Goal: Information Seeking & Learning: Learn about a topic

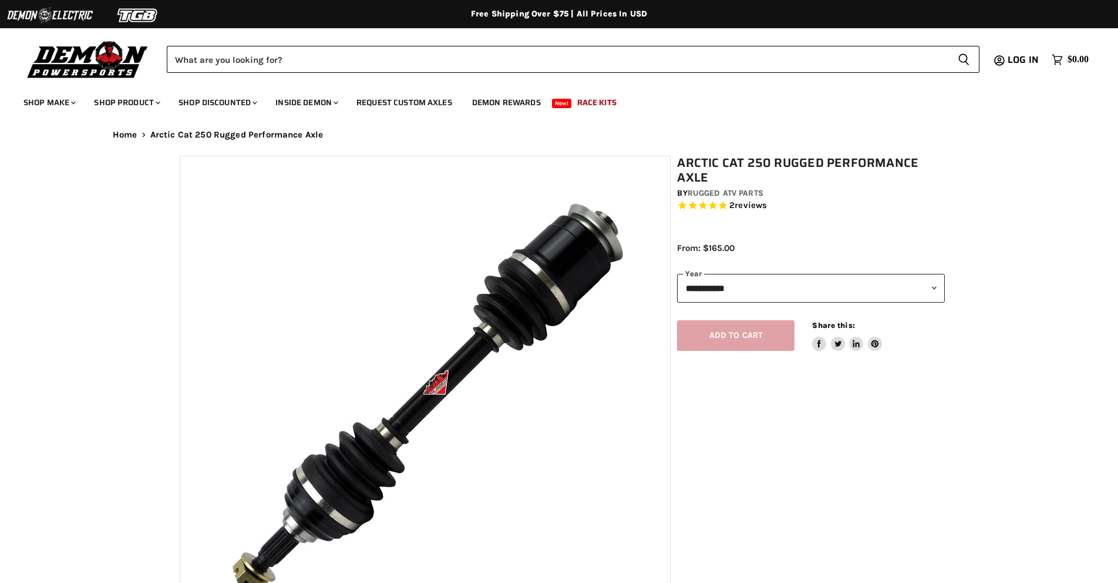
select select "******"
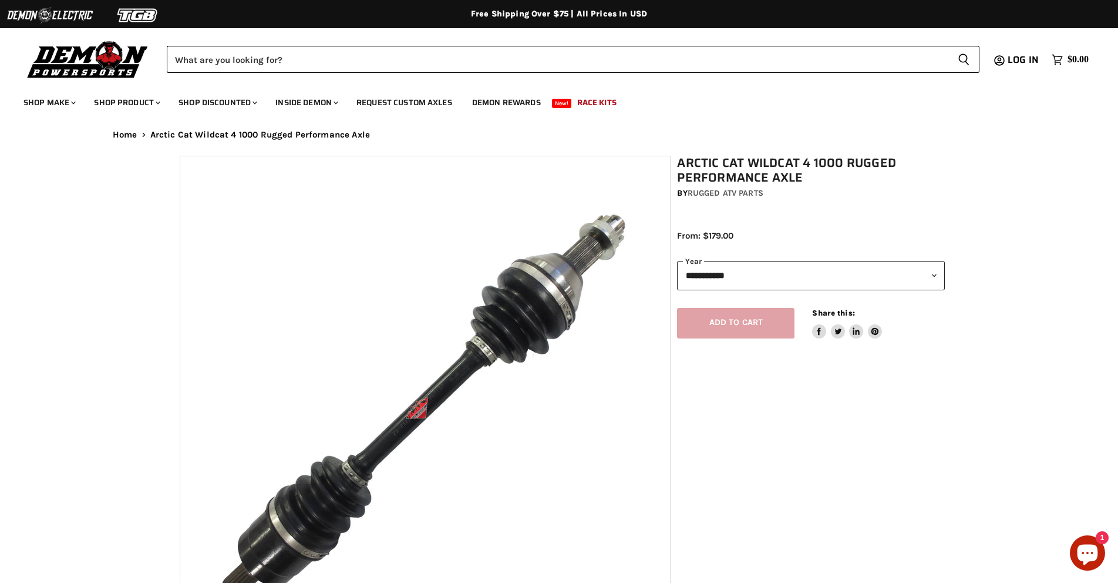
select select "******"
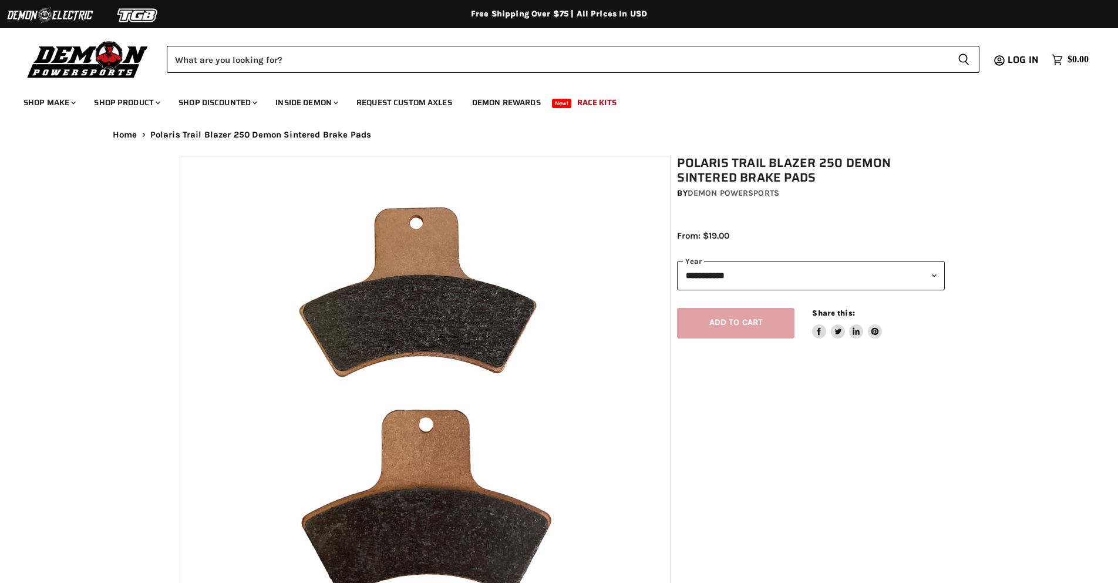
select select "******"
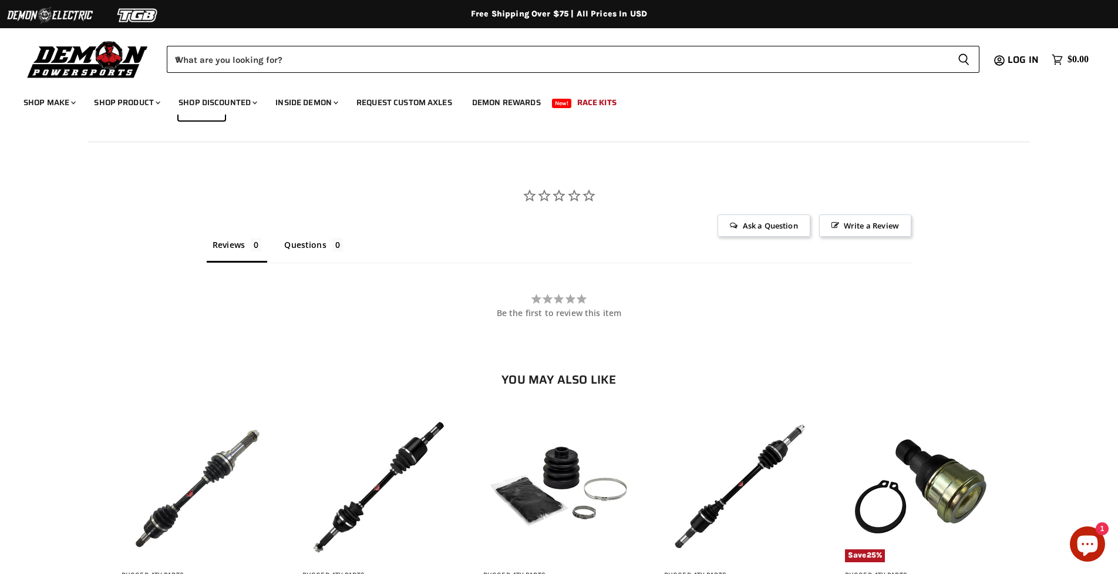
scroll to position [995, 0]
